Goal: Task Accomplishment & Management: Use online tool/utility

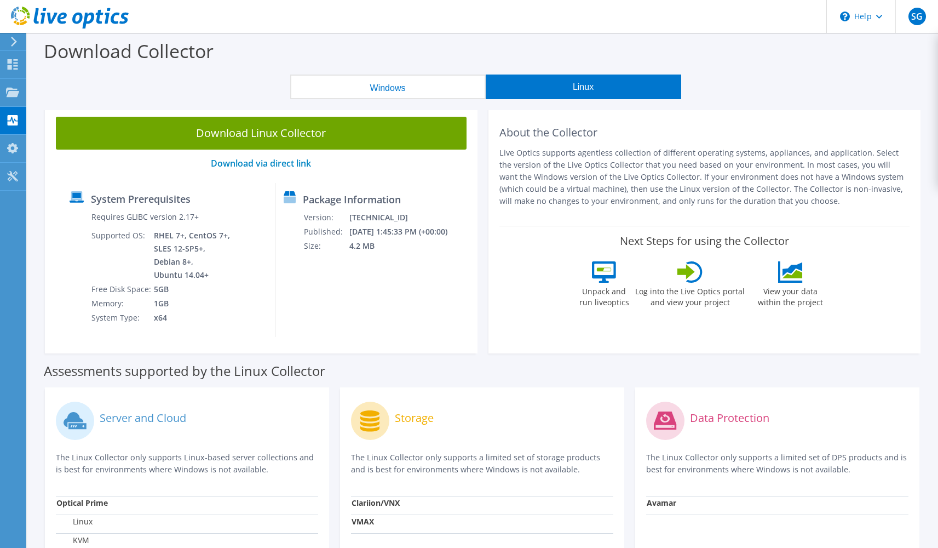
click at [16, 42] on use at bounding box center [14, 42] width 6 height 10
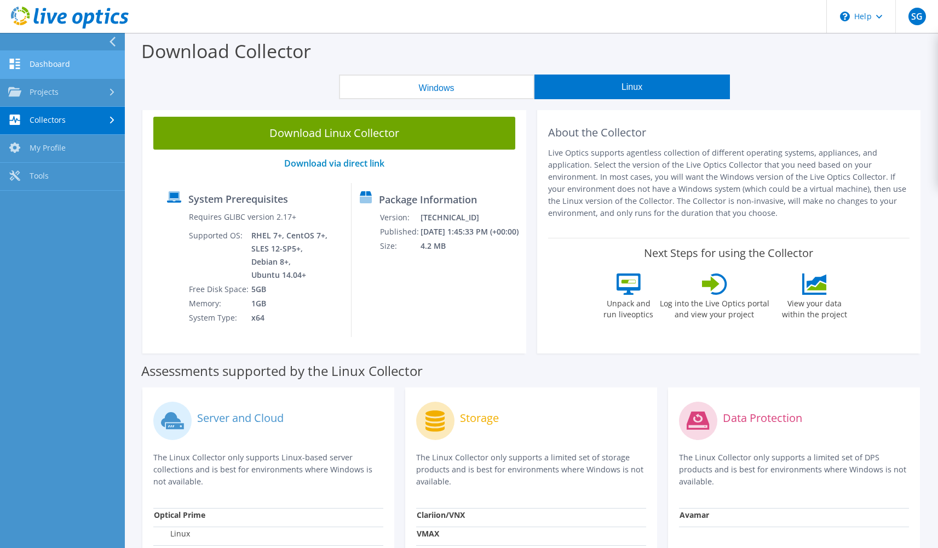
click at [36, 60] on link "Dashboard" at bounding box center [62, 65] width 125 height 28
click at [46, 61] on link "Dashboard" at bounding box center [62, 65] width 125 height 28
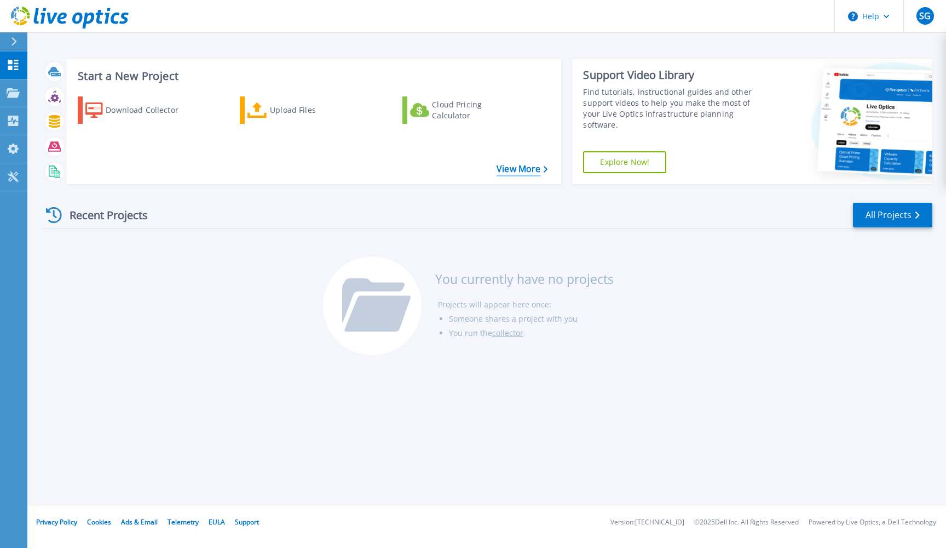
click at [538, 166] on link "View More" at bounding box center [522, 169] width 51 height 10
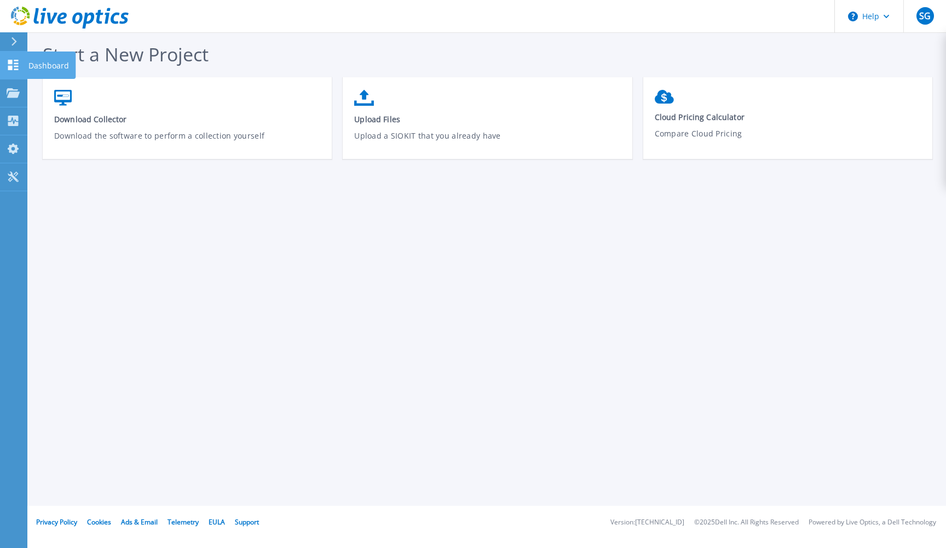
click at [14, 69] on icon at bounding box center [13, 65] width 13 height 10
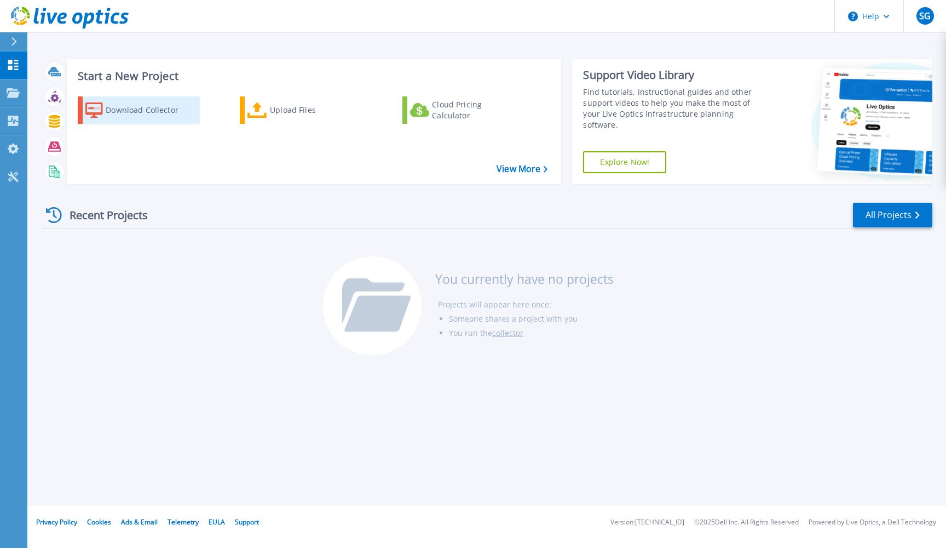
click at [105, 113] on link "Download Collector" at bounding box center [139, 109] width 122 height 27
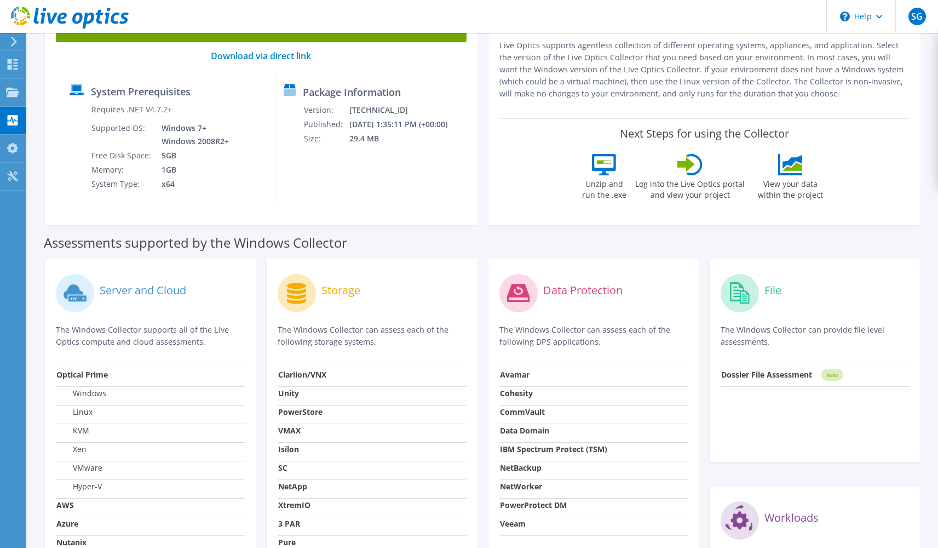
scroll to position [304, 0]
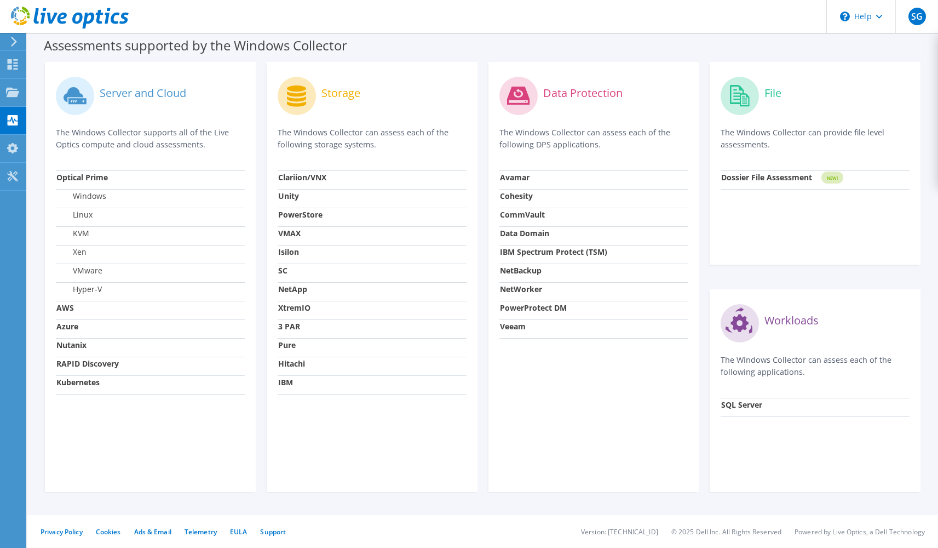
click at [71, 303] on strong "AWS" at bounding box center [65, 307] width 18 height 10
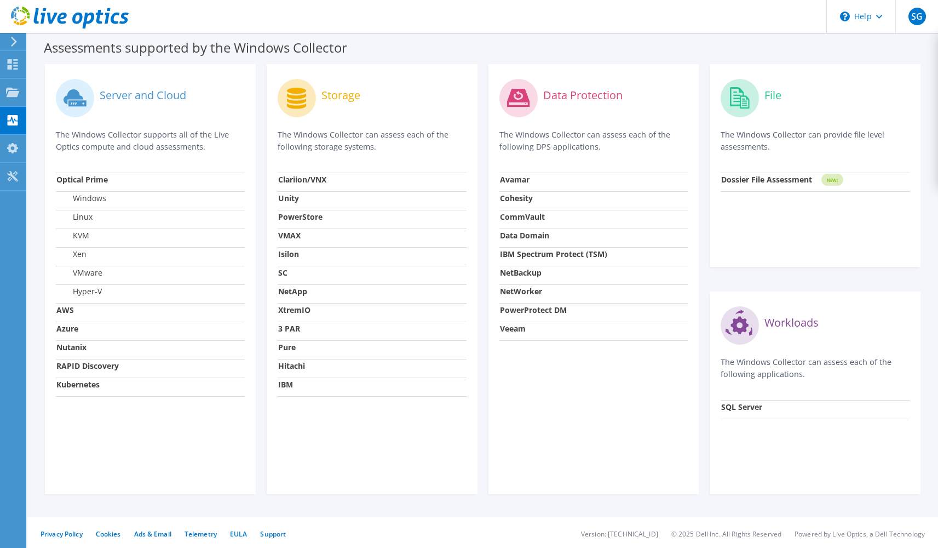
scroll to position [0, 0]
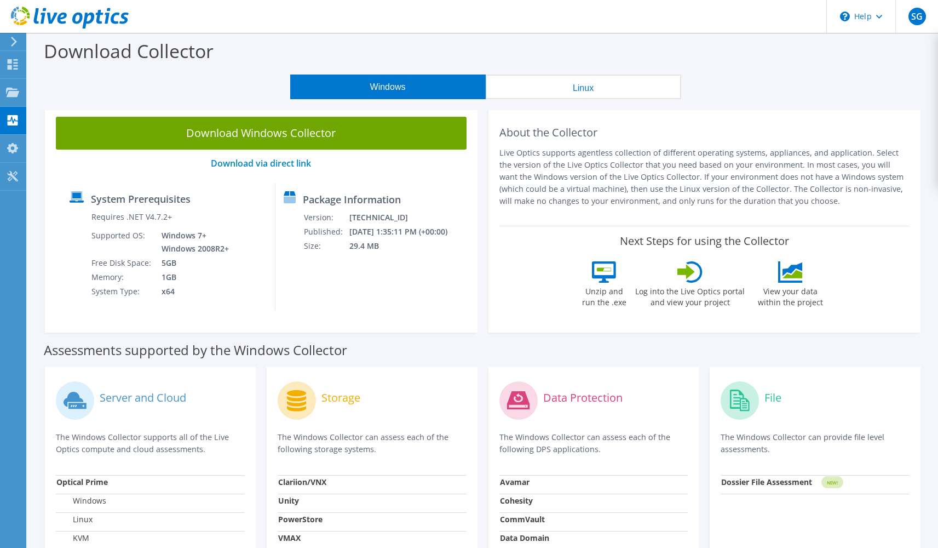
click at [586, 89] on button "Linux" at bounding box center [583, 86] width 195 height 25
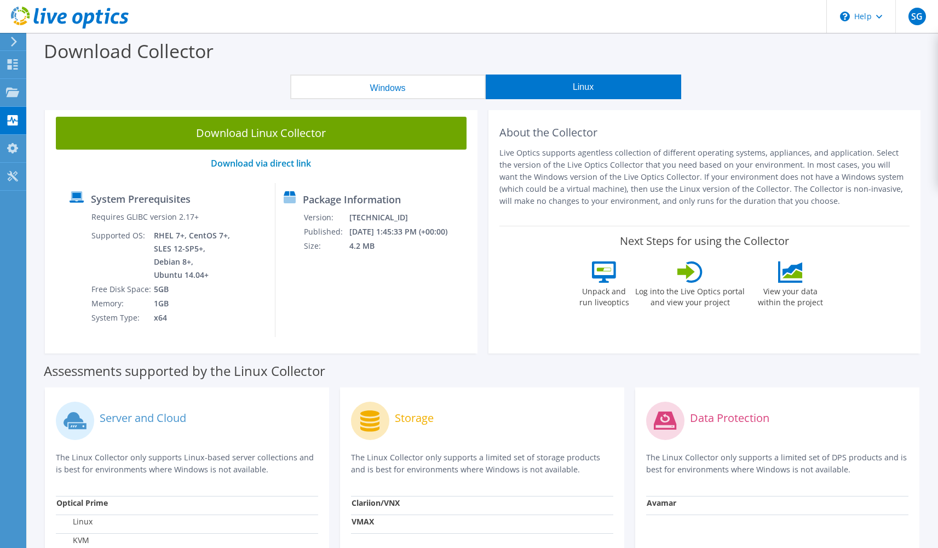
click at [397, 85] on button "Windows" at bounding box center [387, 86] width 195 height 25
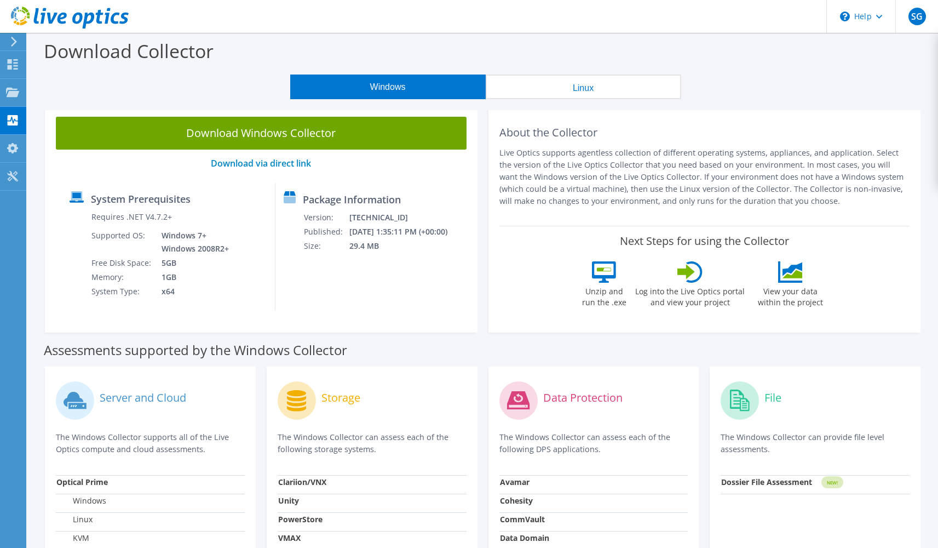
click at [563, 82] on button "Linux" at bounding box center [583, 86] width 195 height 25
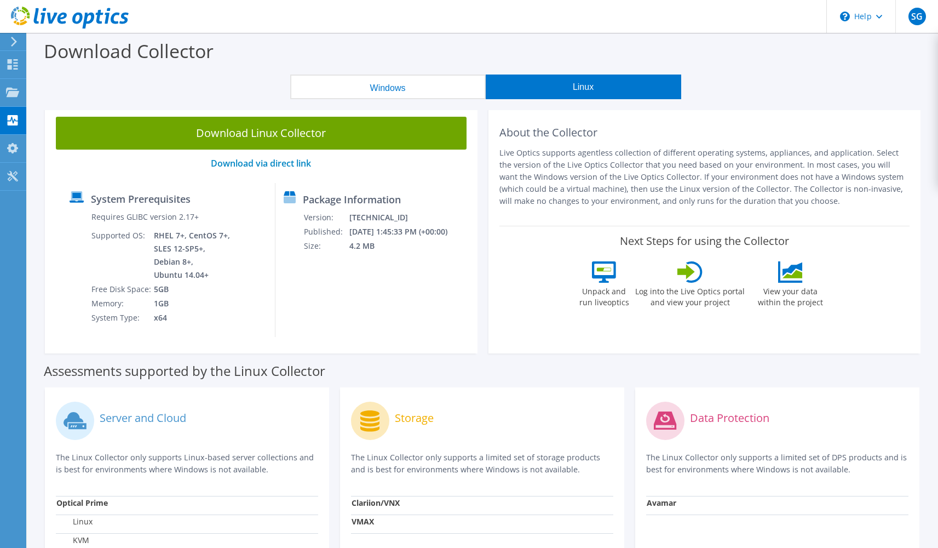
click at [343, 80] on button "Windows" at bounding box center [387, 86] width 195 height 25
